Goal: Use online tool/utility: Utilize a website feature to perform a specific function

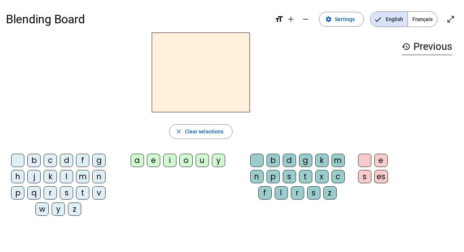
click at [169, 159] on div "i" at bounding box center [169, 160] width 13 height 13
click at [64, 175] on div "l" at bounding box center [66, 176] width 13 height 13
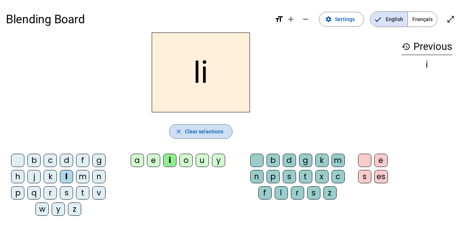
click at [196, 132] on span "Clear selections" at bounding box center [204, 131] width 39 height 9
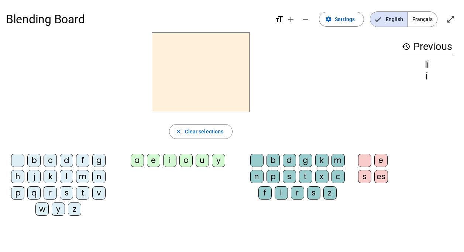
click at [169, 162] on div "i" at bounding box center [169, 160] width 13 height 13
click at [280, 194] on div "l" at bounding box center [281, 192] width 13 height 13
click at [80, 175] on div "m" at bounding box center [82, 176] width 13 height 13
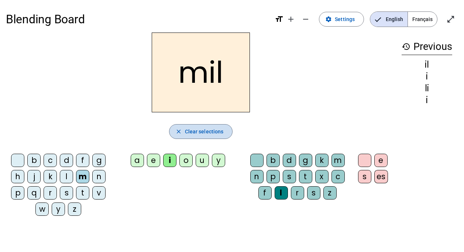
click at [205, 133] on span "Clear selections" at bounding box center [204, 131] width 39 height 9
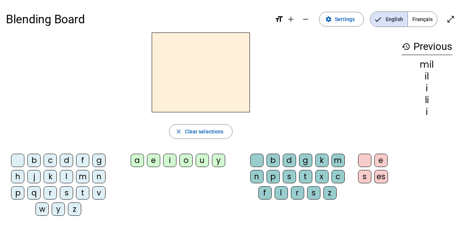
click at [81, 177] on div "m" at bounding box center [82, 176] width 13 height 13
click at [133, 161] on div "a" at bounding box center [137, 160] width 13 height 13
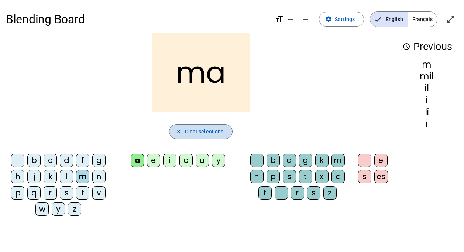
click at [196, 132] on span "Clear selections" at bounding box center [204, 131] width 39 height 9
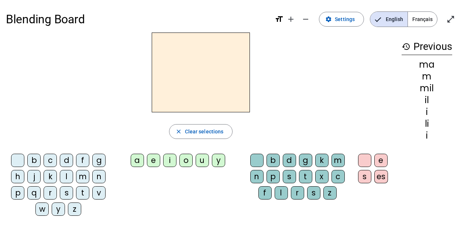
click at [68, 172] on div "l" at bounding box center [66, 176] width 13 height 13
click at [134, 161] on div "a" at bounding box center [137, 160] width 13 height 13
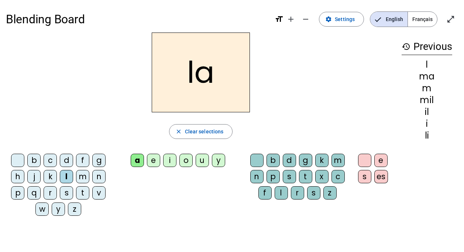
click at [200, 161] on div "u" at bounding box center [202, 160] width 13 height 13
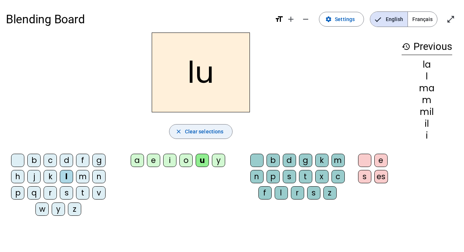
click at [195, 133] on span "Clear selections" at bounding box center [204, 131] width 39 height 9
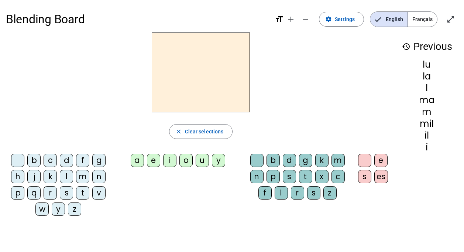
click at [68, 160] on div "d" at bounding box center [66, 160] width 13 height 13
click at [201, 162] on div "u" at bounding box center [202, 160] width 13 height 13
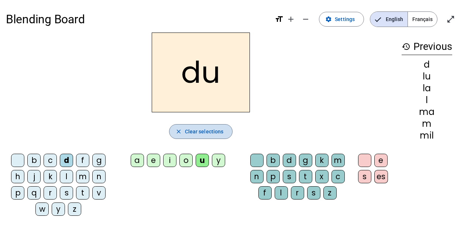
click at [205, 129] on span "Clear selections" at bounding box center [204, 131] width 39 height 9
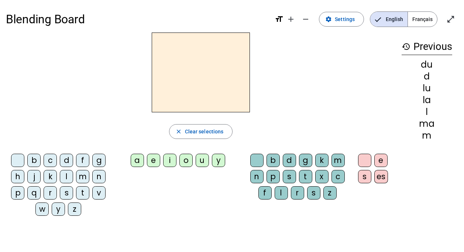
click at [83, 193] on div "t" at bounding box center [82, 192] width 13 height 13
click at [204, 157] on div "u" at bounding box center [202, 160] width 13 height 13
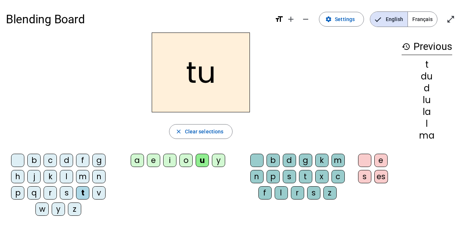
click at [155, 160] on div "e" at bounding box center [153, 160] width 13 height 13
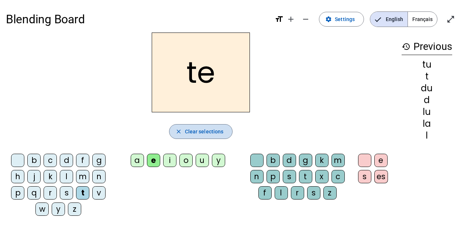
click at [183, 128] on span "button" at bounding box center [201, 132] width 63 height 18
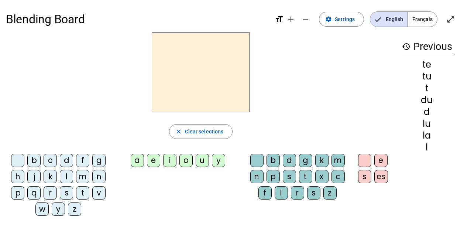
click at [68, 161] on div "d" at bounding box center [66, 160] width 13 height 13
click at [158, 159] on div "e" at bounding box center [153, 160] width 13 height 13
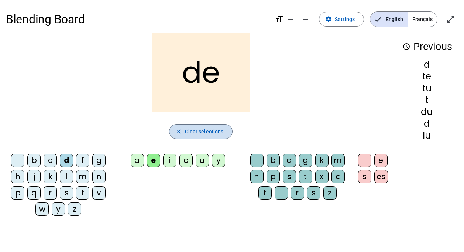
click at [208, 131] on span "Clear selections" at bounding box center [204, 131] width 39 height 9
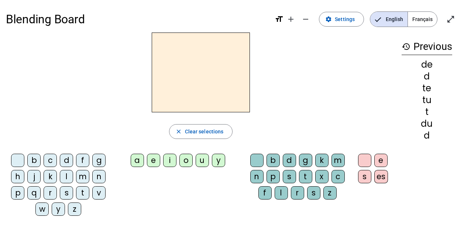
click at [37, 175] on div "j" at bounding box center [33, 176] width 13 height 13
click at [155, 161] on div "e" at bounding box center [153, 160] width 13 height 13
